Goal: Task Accomplishment & Management: Manage account settings

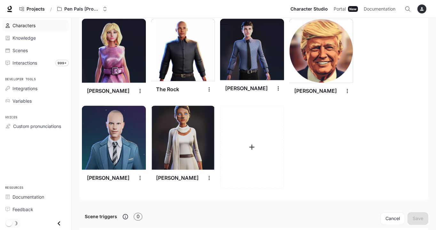
click at [58, 25] on div "Characters" at bounding box center [38, 25] width 53 height 7
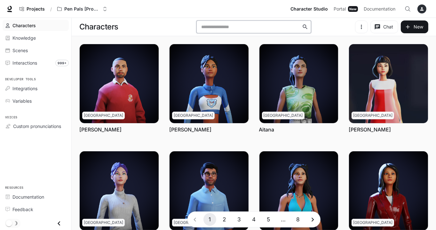
click at [231, 26] on input "text" at bounding box center [250, 27] width 102 height 6
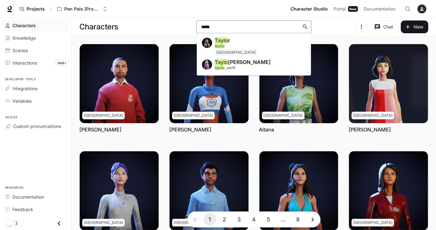
type input "******"
click at [239, 68] on span "[PERSON_NAME] _swift" at bounding box center [242, 68] width 55 height 4
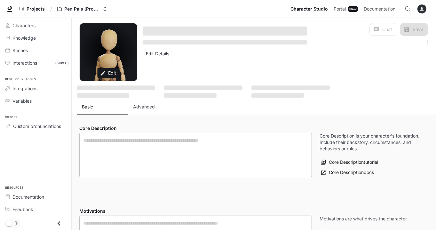
type textarea "**********"
type input "*"
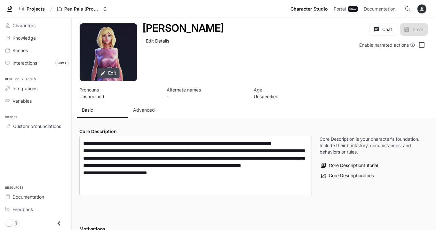
click at [116, 71] on button "Edit" at bounding box center [108, 73] width 22 height 11
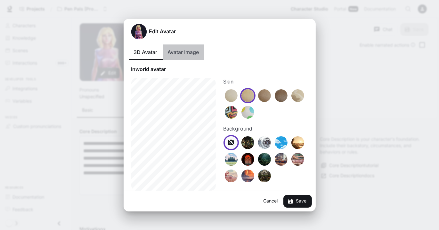
click at [190, 52] on button "Avatar Image" at bounding box center [183, 51] width 42 height 15
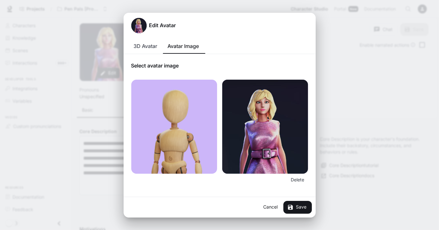
click at [289, 154] on img at bounding box center [265, 127] width 86 height 94
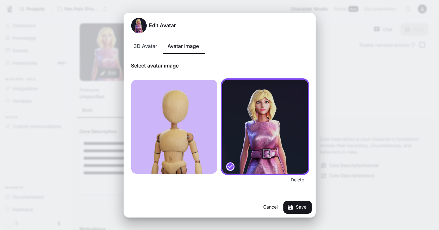
type input "**********"
click at [296, 179] on button "Delete" at bounding box center [297, 180] width 20 height 13
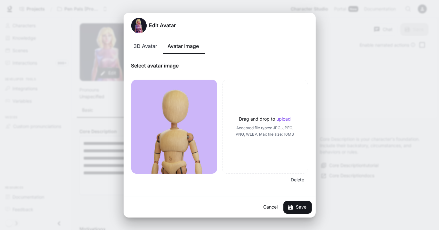
click at [276, 125] on span "Accepted file types: JPG, JPEG, PNG, WEBP. Max file size: 10MB" at bounding box center [265, 131] width 65 height 13
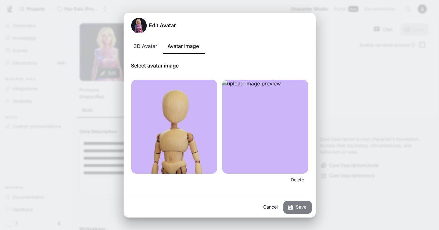
click at [294, 209] on button "Save" at bounding box center [297, 207] width 28 height 13
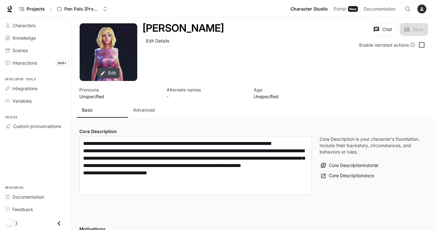
click at [113, 68] on button "Edit" at bounding box center [108, 73] width 22 height 11
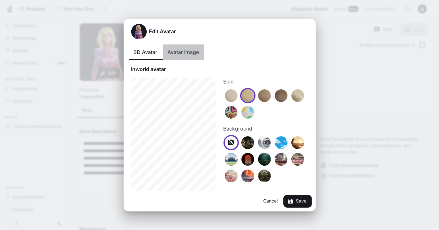
click at [183, 53] on button "Avatar Image" at bounding box center [183, 51] width 42 height 15
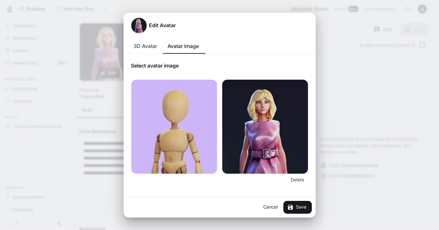
click at [301, 178] on button "Delete" at bounding box center [297, 180] width 20 height 13
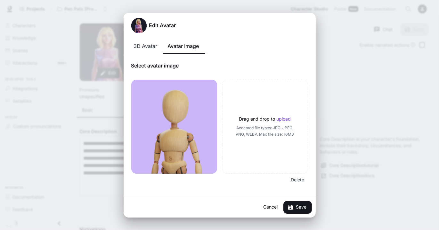
click at [275, 111] on div "Drag and drop to upload Accepted file types: JPG, JPEG, PNG, WEBP. Max file siz…" at bounding box center [265, 127] width 86 height 94
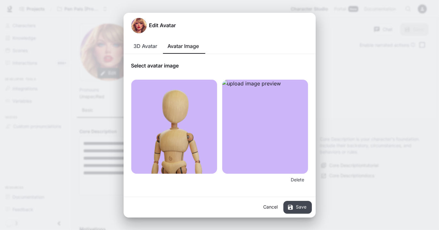
click at [300, 204] on button "Save" at bounding box center [297, 207] width 28 height 13
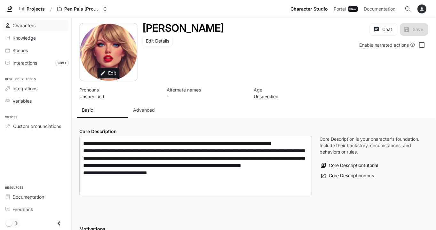
click at [32, 27] on span "Characters" at bounding box center [23, 25] width 23 height 7
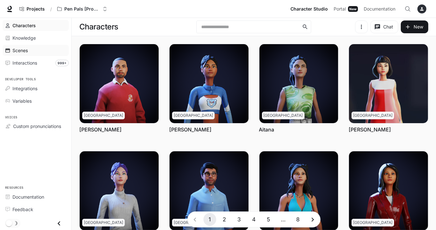
click at [31, 52] on div "Scenes" at bounding box center [38, 50] width 53 height 7
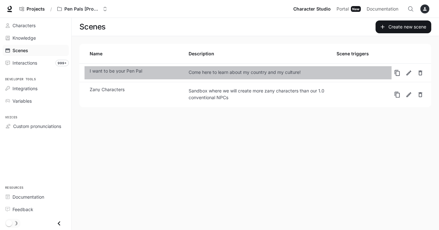
click at [281, 71] on div "Come here to learn about my country and my culture!" at bounding box center [262, 72] width 148 height 7
